Goal: Task Accomplishment & Management: Use online tool/utility

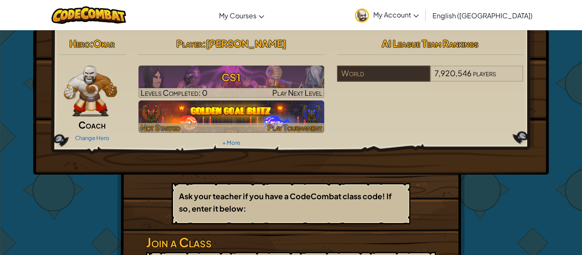
click at [225, 110] on img at bounding box center [232, 117] width 186 height 32
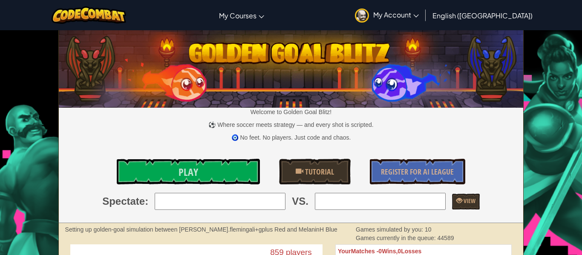
scroll to position [1, 0]
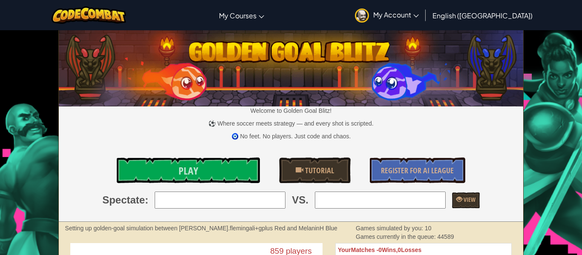
click at [270, 171] on div "Play Tutorial Register for AI League" at bounding box center [291, 171] width 478 height 26
click at [254, 179] on link "Play" at bounding box center [188, 171] width 143 height 26
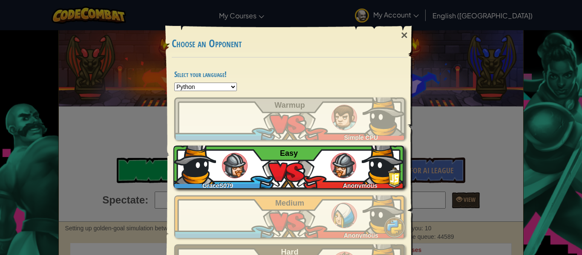
click at [255, 174] on div "GraceS079 Anonymous Easy" at bounding box center [288, 167] width 231 height 43
